Goal: Information Seeking & Learning: Learn about a topic

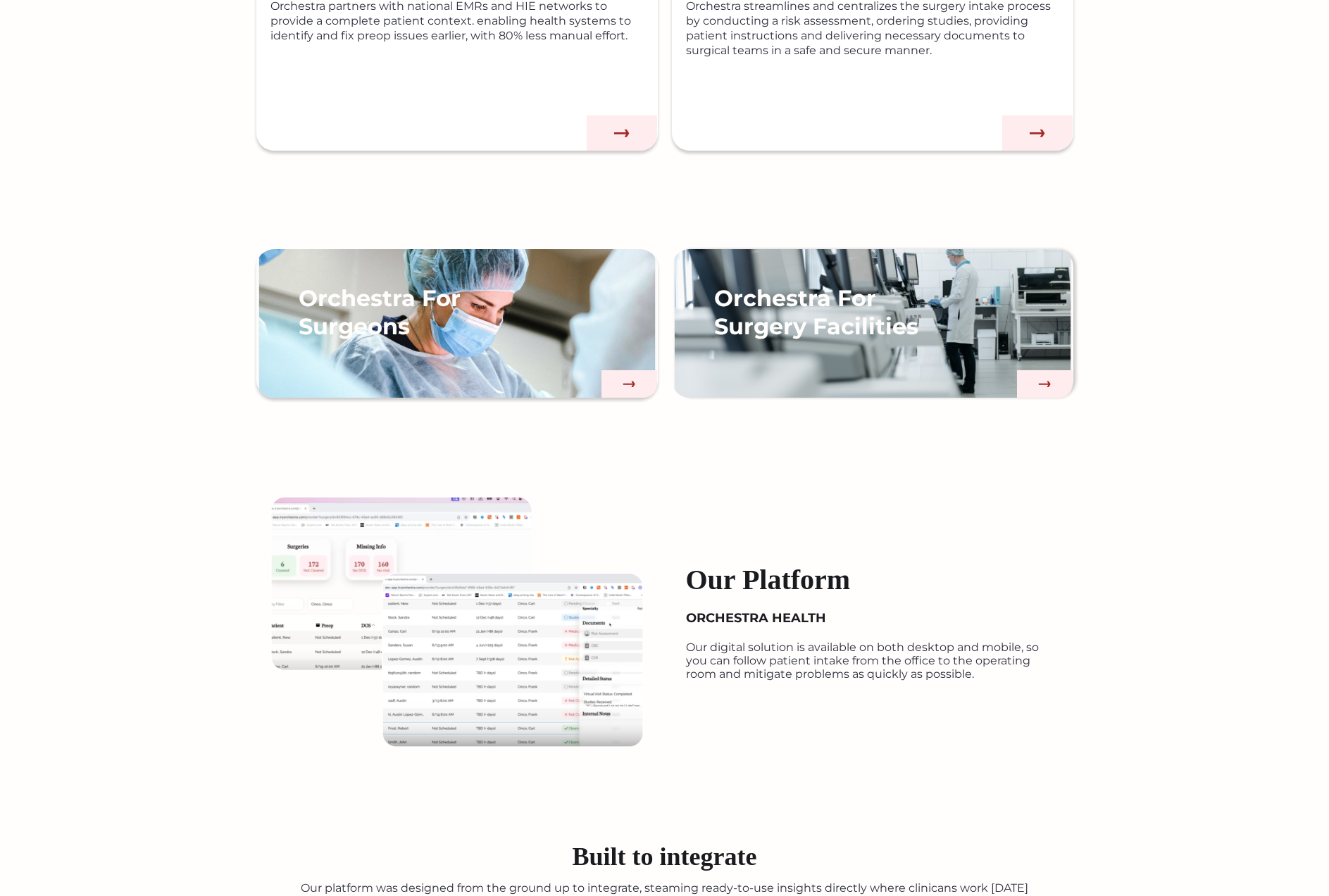
scroll to position [1284, 0]
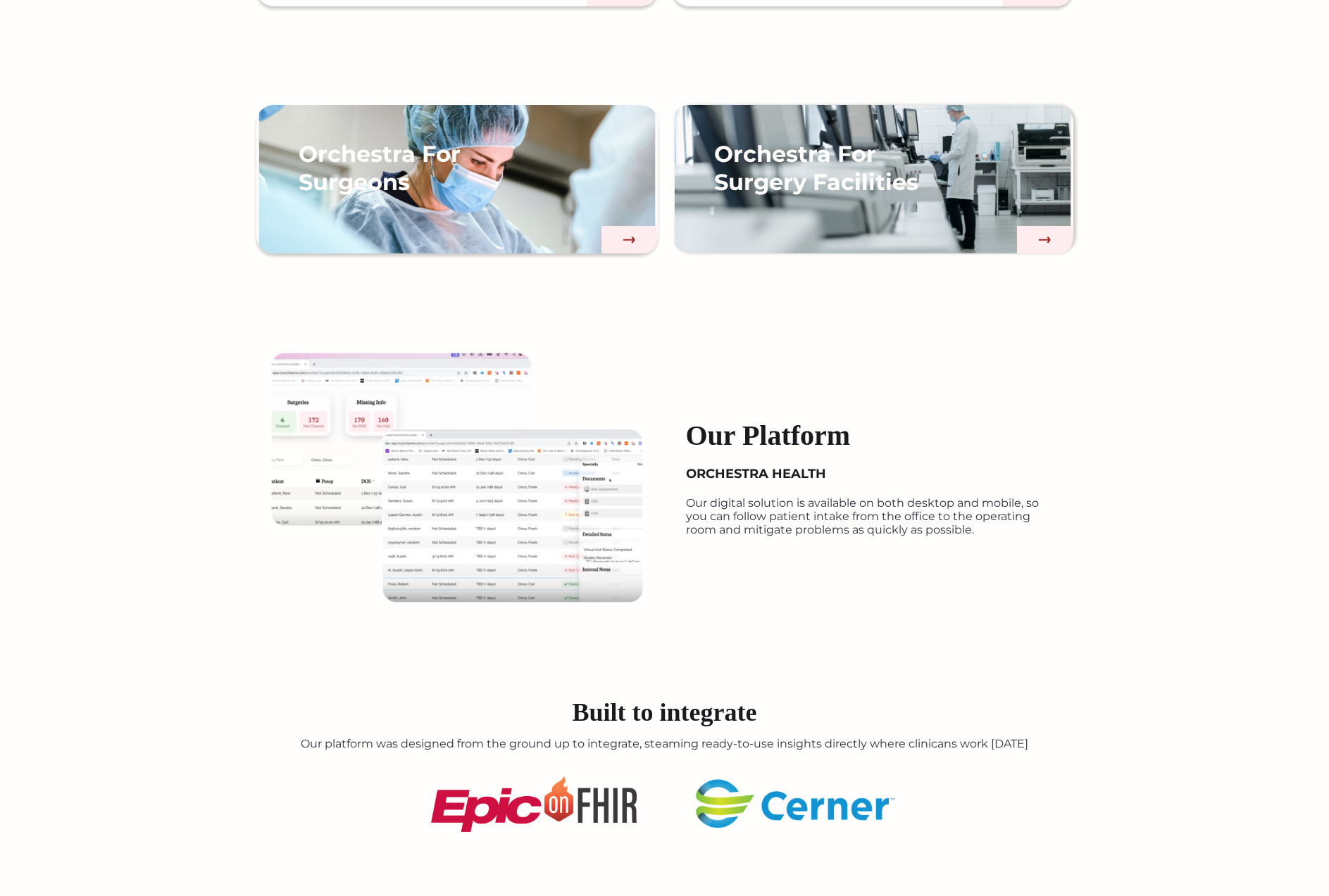
click at [481, 542] on img at bounding box center [457, 478] width 373 height 252
click at [775, 472] on h4 "ORCHESTRA HEALTH" at bounding box center [755, 474] width 140 height 16
click at [781, 424] on h4 "Our Platform" at bounding box center [768, 435] width 165 height 34
click at [342, 401] on img at bounding box center [457, 478] width 373 height 252
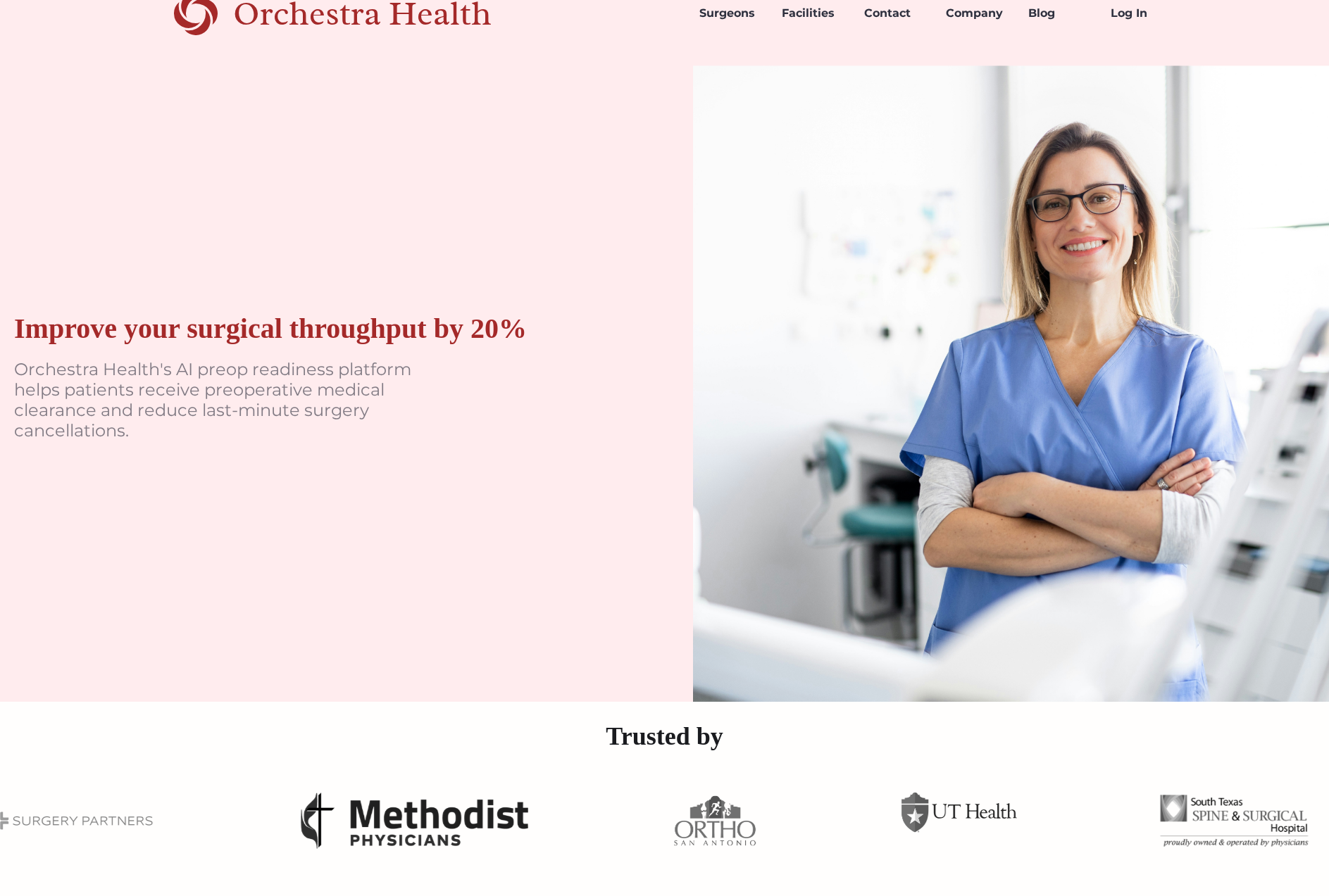
scroll to position [0, 0]
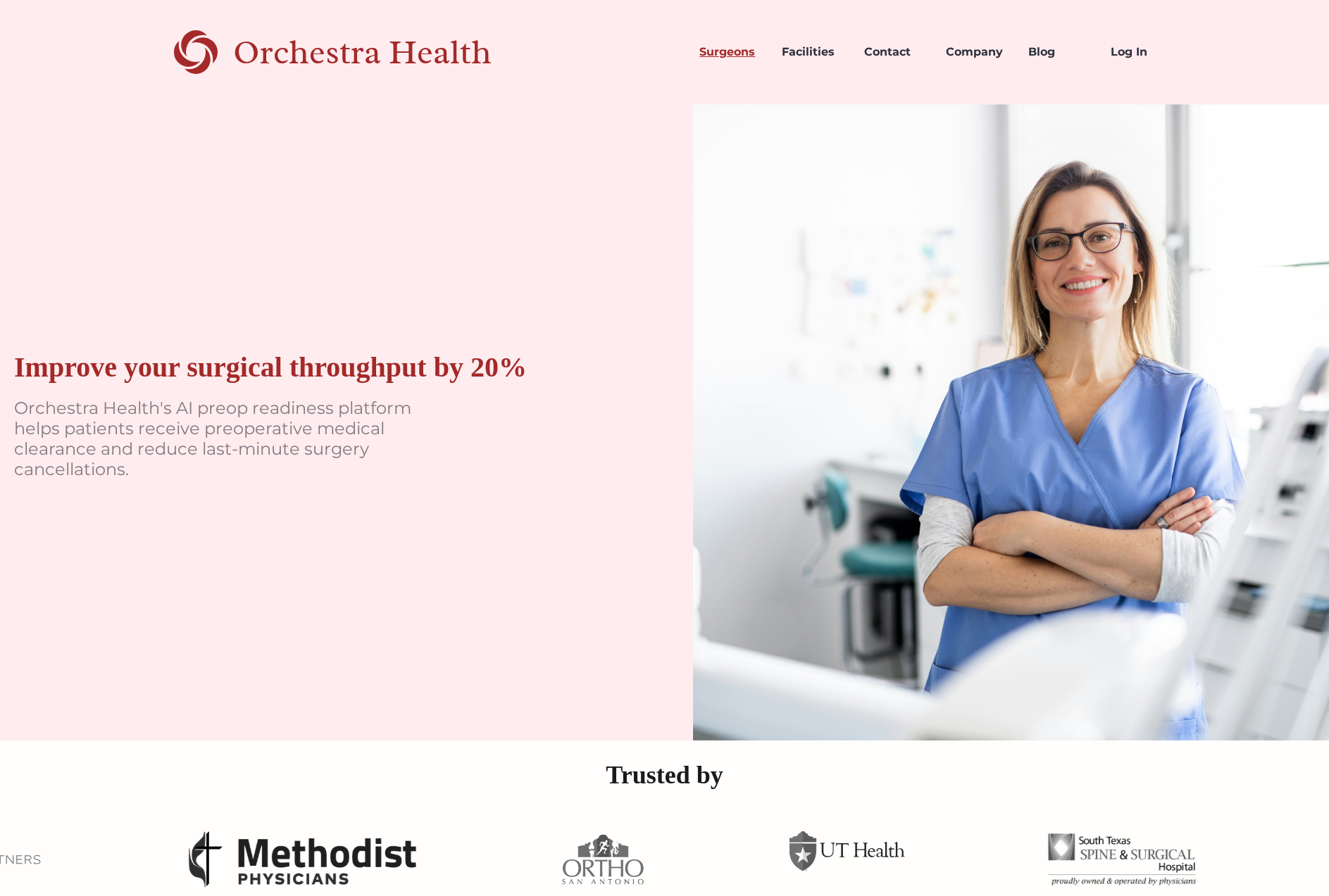
click at [740, 60] on link "Surgeons" at bounding box center [730, 53] width 83 height 48
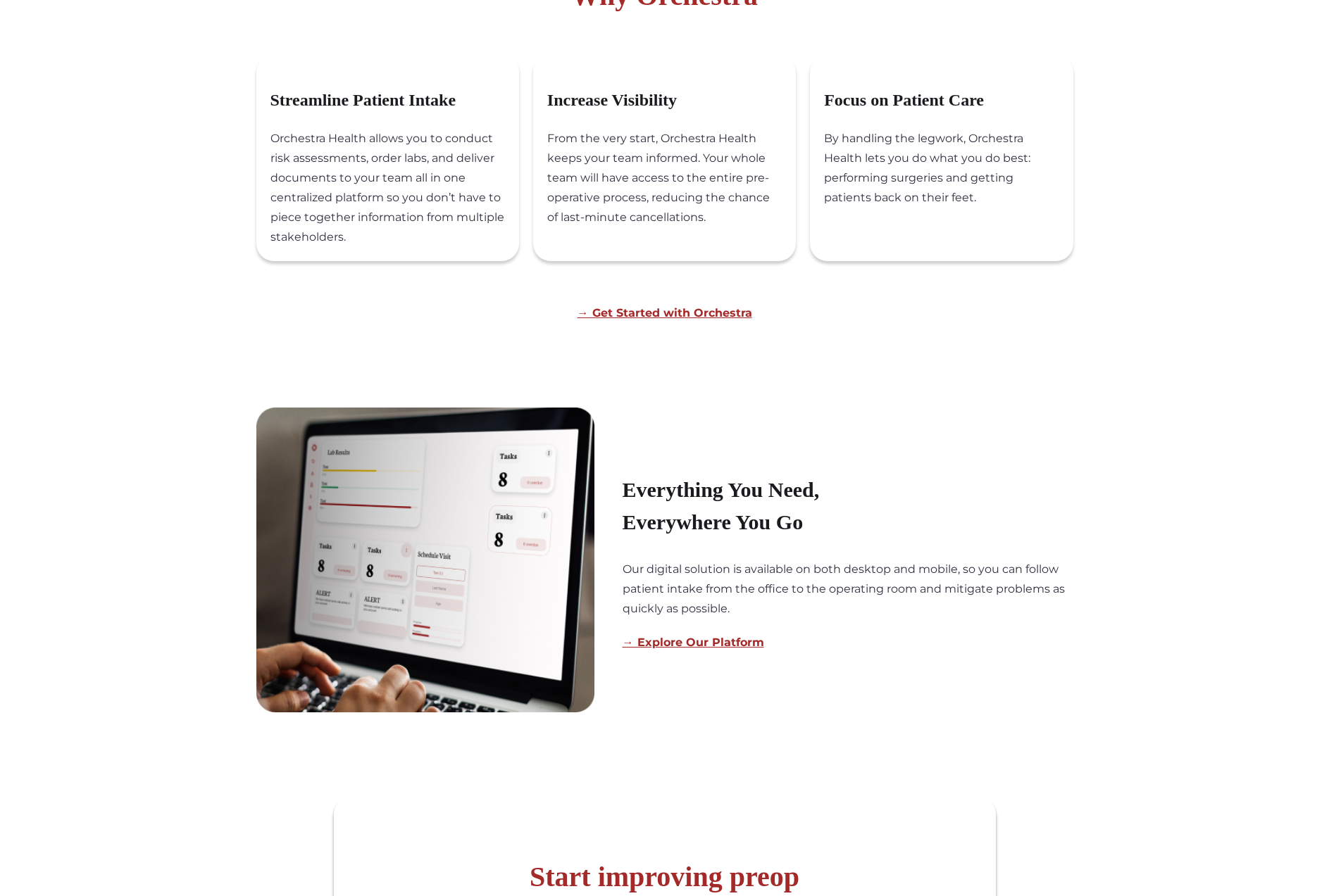
scroll to position [885, 0]
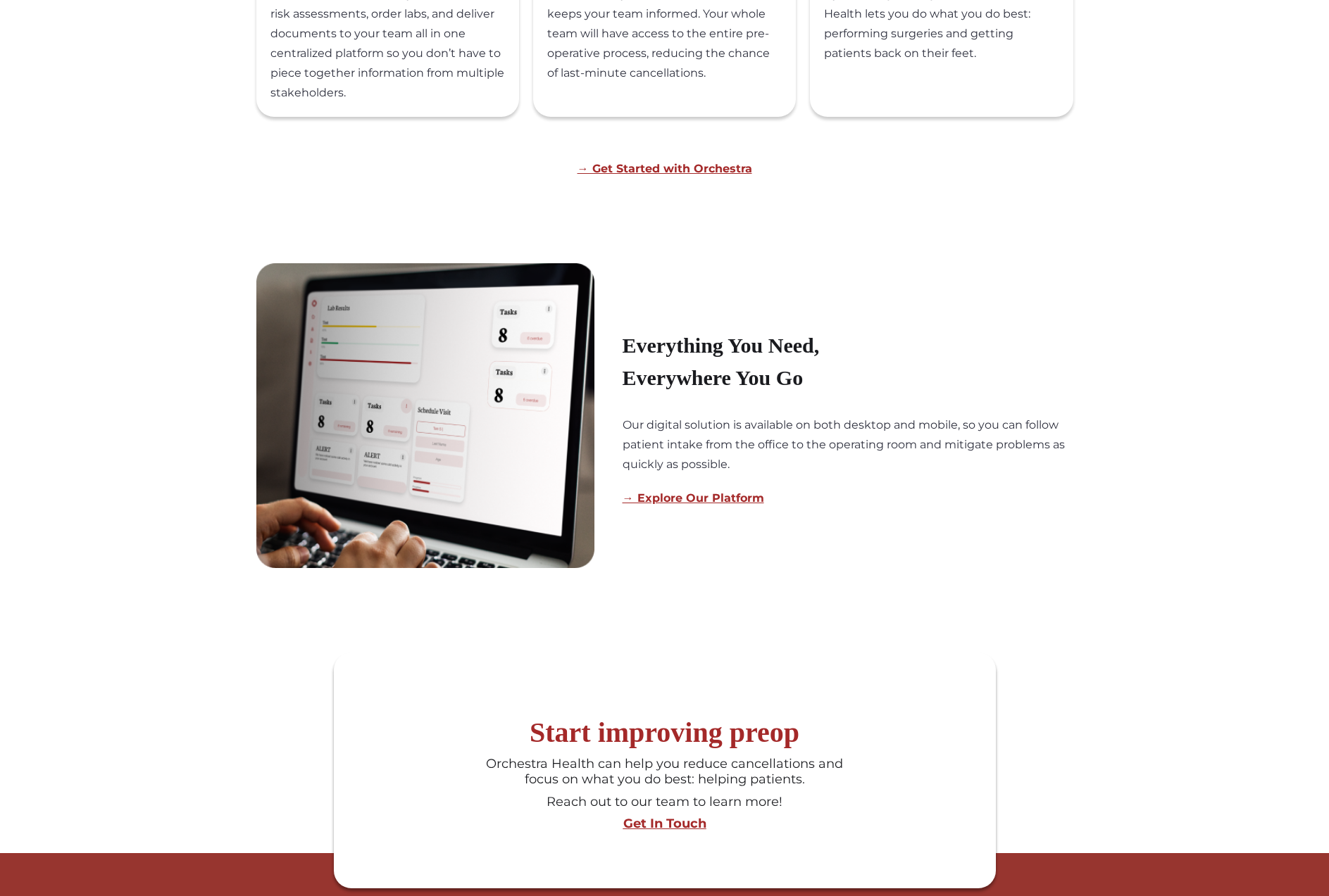
click at [453, 448] on img at bounding box center [425, 416] width 338 height 305
click at [659, 503] on link "→ Explore Our Platform" at bounding box center [693, 498] width 141 height 14
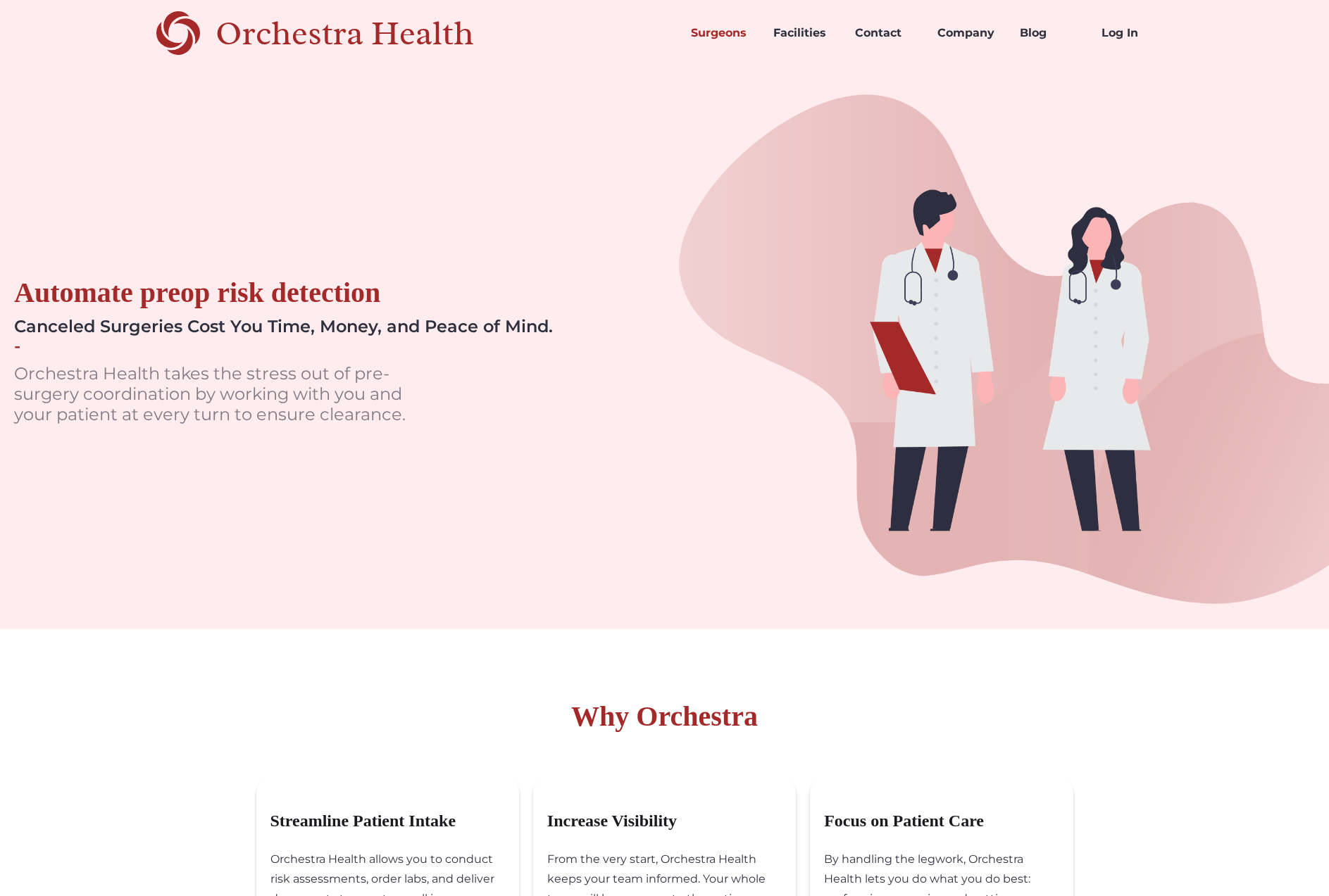
scroll to position [0, 0]
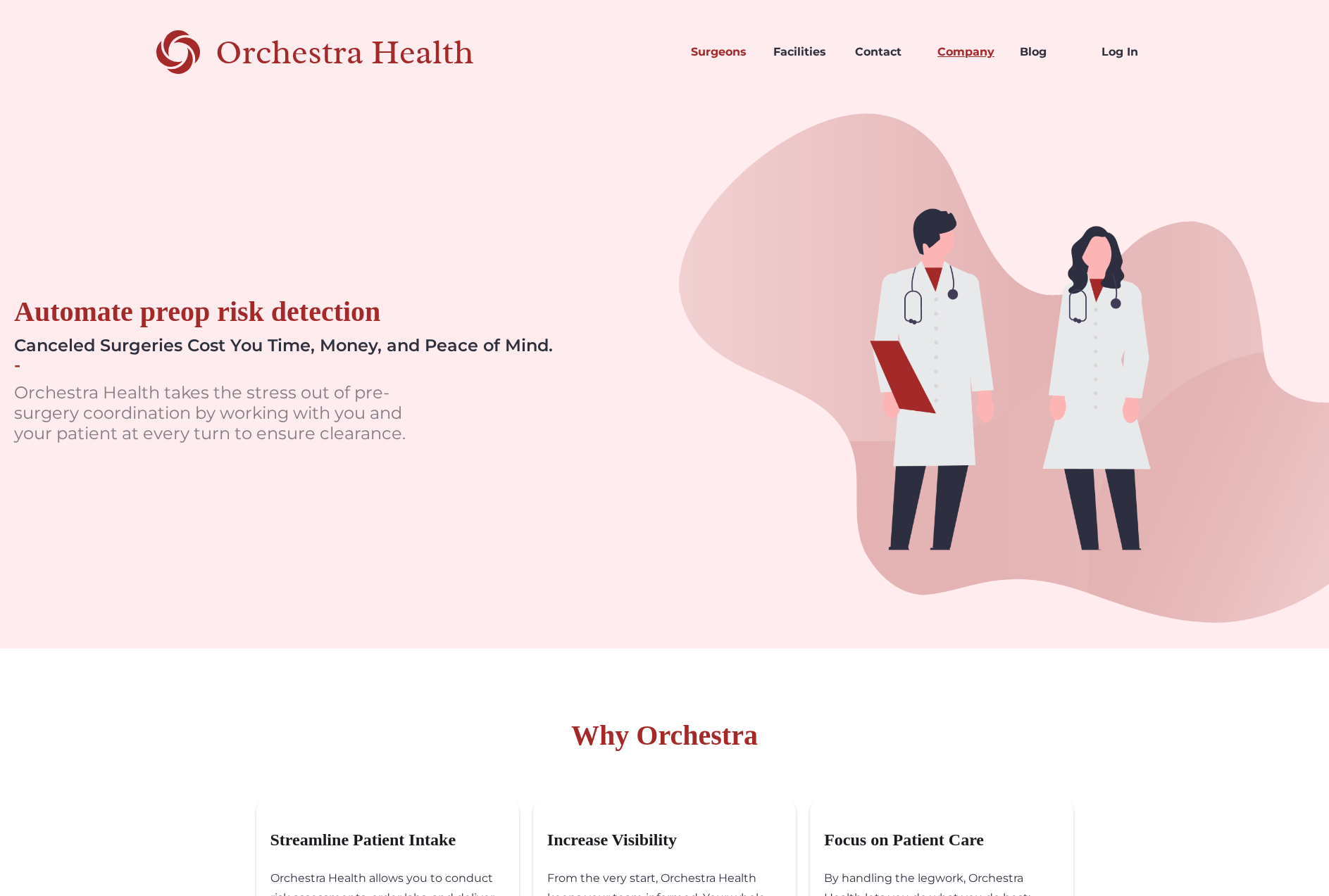
click at [982, 40] on link "Company" at bounding box center [968, 53] width 83 height 48
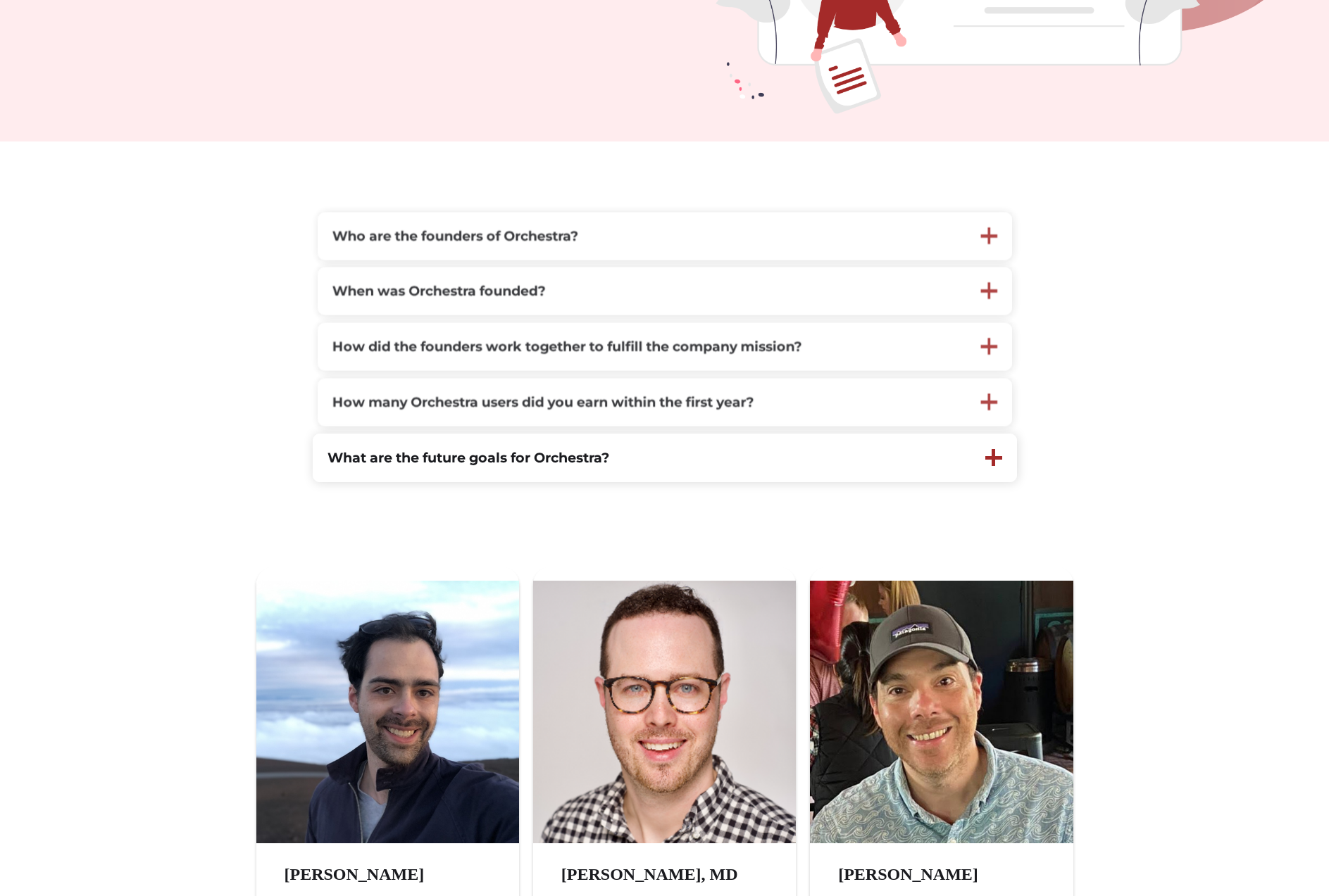
scroll to position [524, 0]
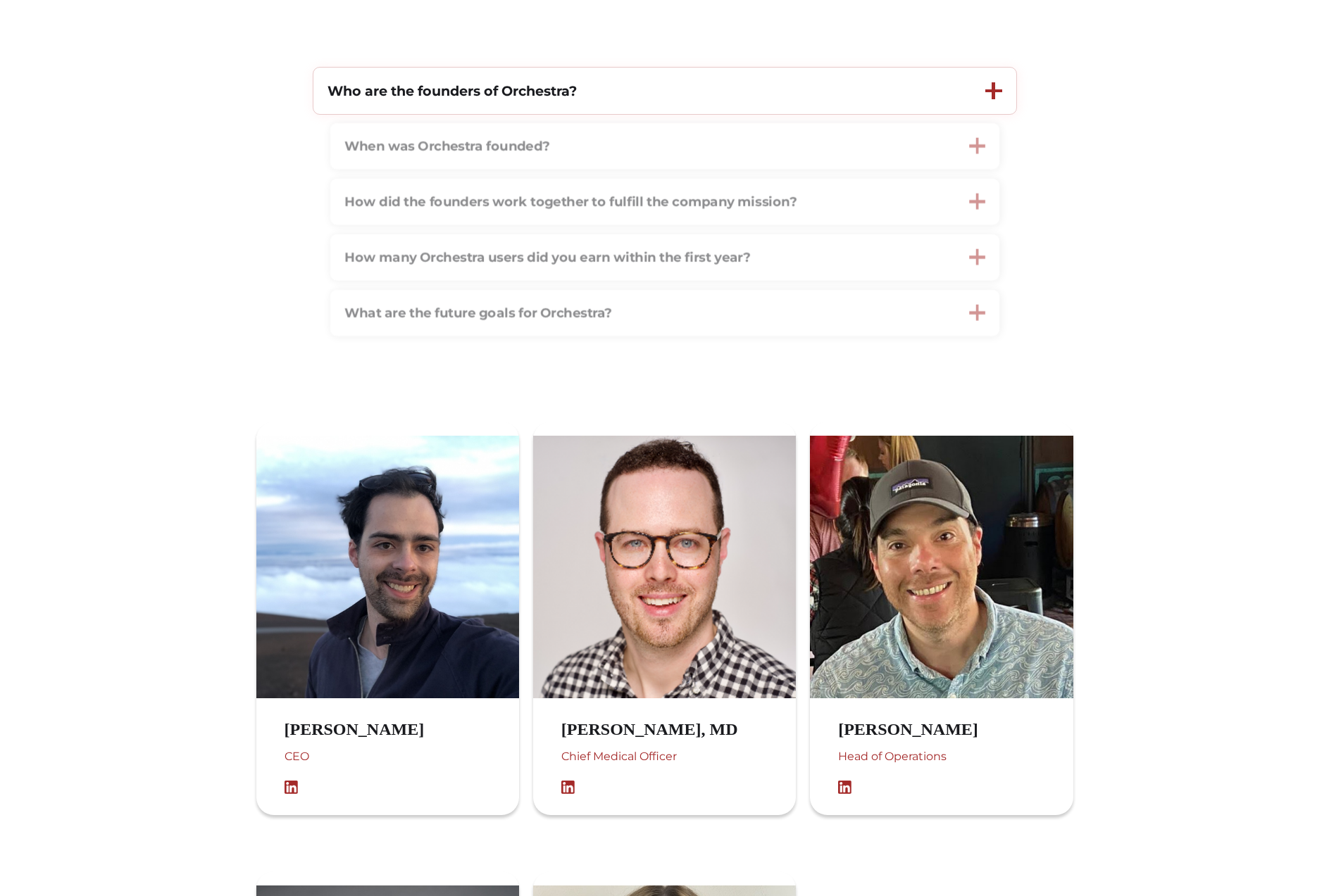
click at [542, 82] on div "Who are the founders of Orchestra?" at bounding box center [642, 91] width 658 height 47
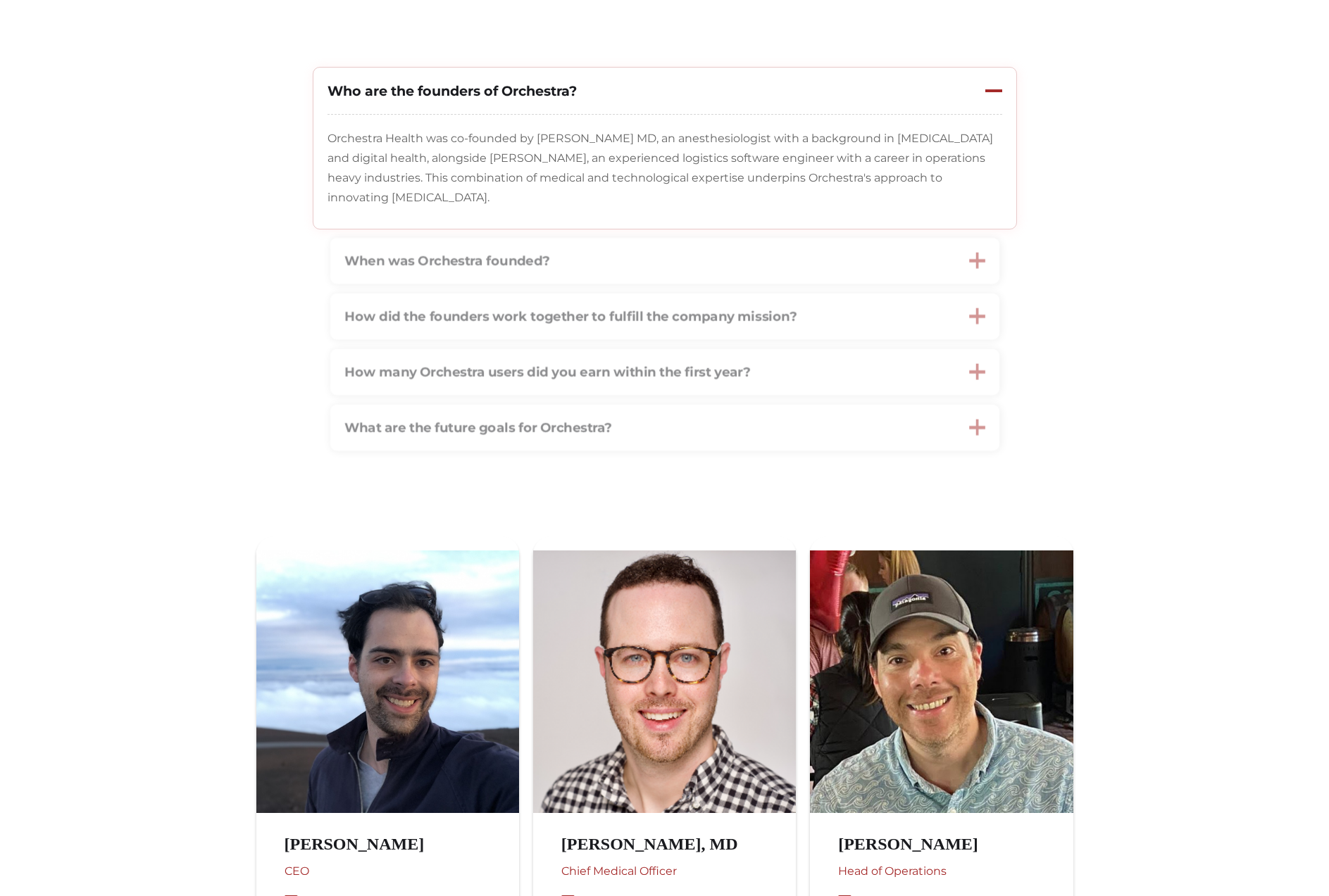
click at [540, 83] on div "Who are the founders of Orchestra?" at bounding box center [642, 91] width 658 height 47
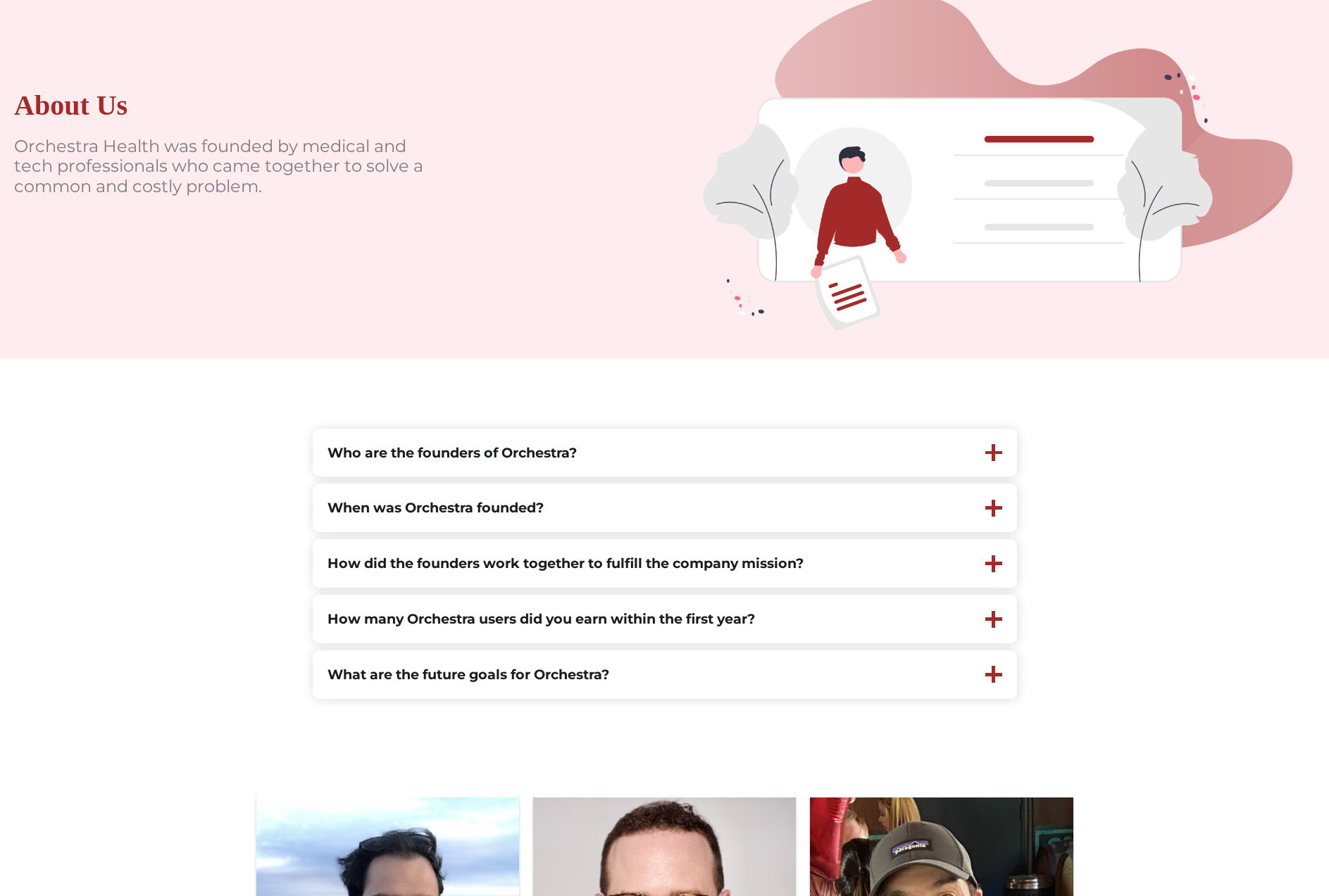
scroll to position [0, 0]
